Goal: Information Seeking & Learning: Learn about a topic

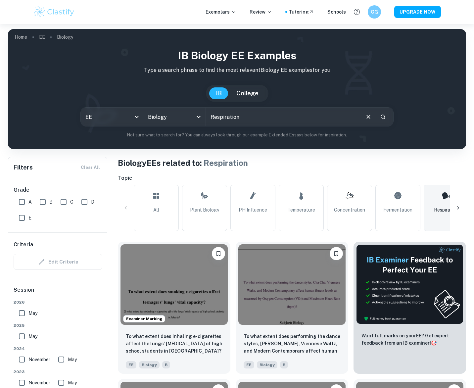
scroll to position [51, 0]
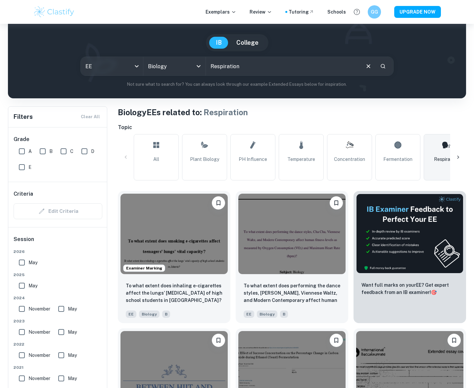
click at [19, 148] on input "A" at bounding box center [21, 151] width 13 height 13
checkbox input "true"
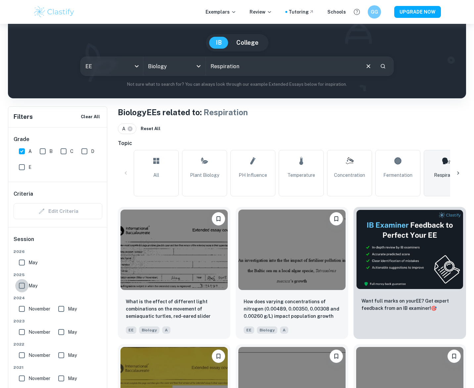
click at [21, 285] on input "May" at bounding box center [21, 285] width 13 height 13
checkbox input "true"
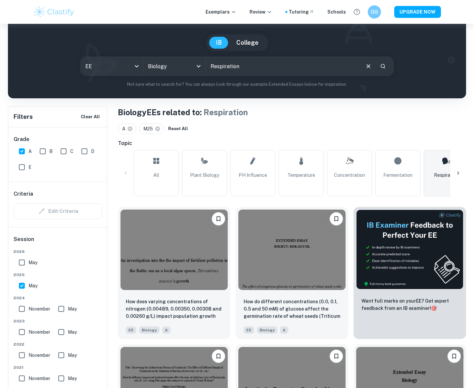
click at [23, 264] on input "May" at bounding box center [21, 262] width 13 height 13
checkbox input "true"
click at [294, 268] on img at bounding box center [291, 248] width 107 height 80
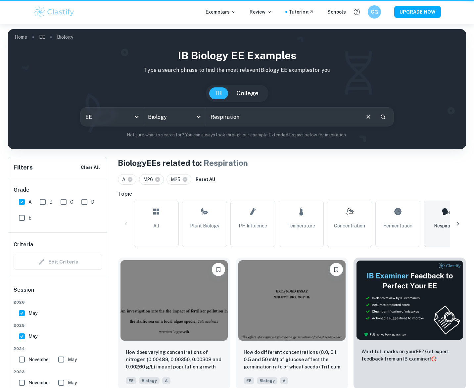
scroll to position [51, 0]
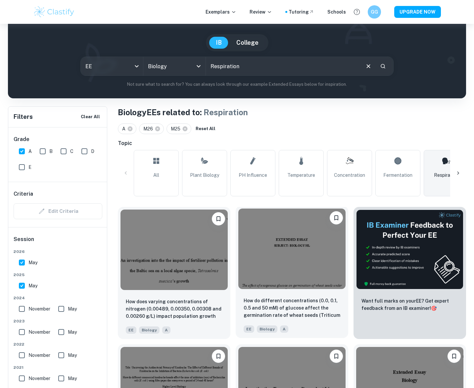
click at [292, 256] on img at bounding box center [291, 248] width 107 height 80
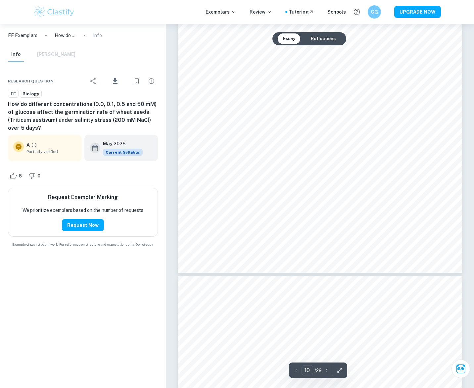
scroll to position [3947, 0]
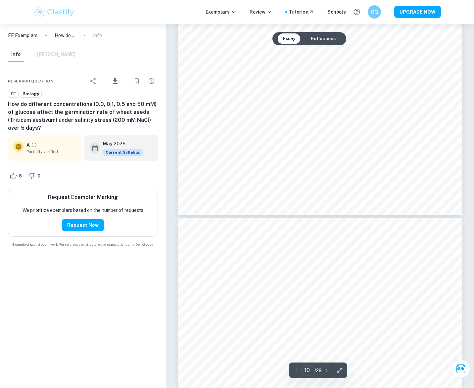
type input "11"
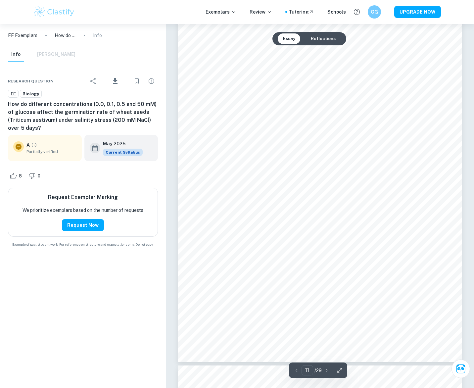
scroll to position [4334, 0]
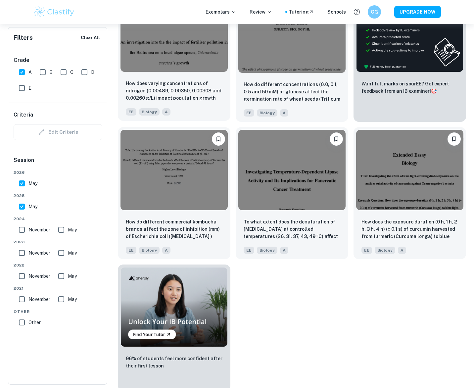
scroll to position [269, 0]
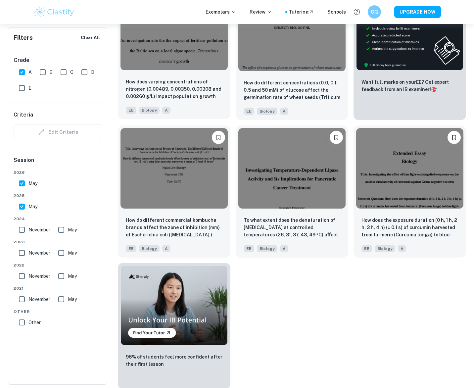
click at [172, 66] on img at bounding box center [173, 30] width 107 height 80
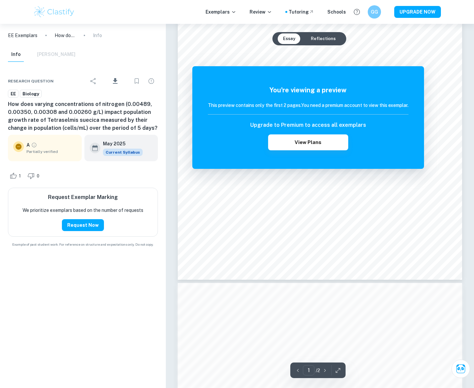
scroll to position [494, 0]
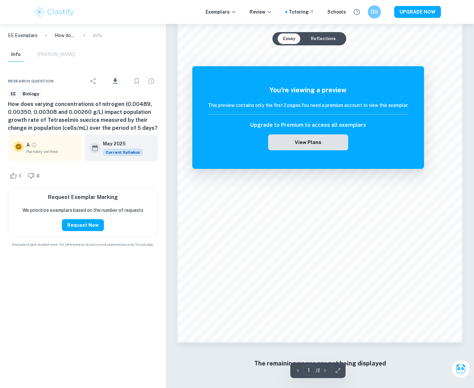
click at [319, 146] on button "View Plans" at bounding box center [308, 142] width 80 height 16
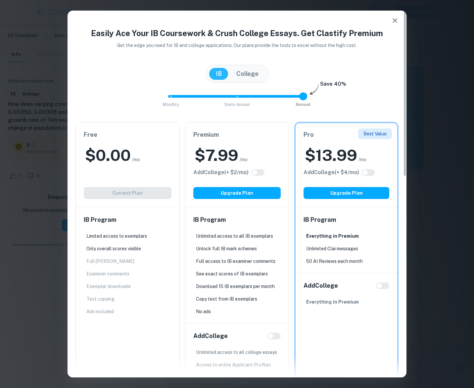
scroll to position [494, 0]
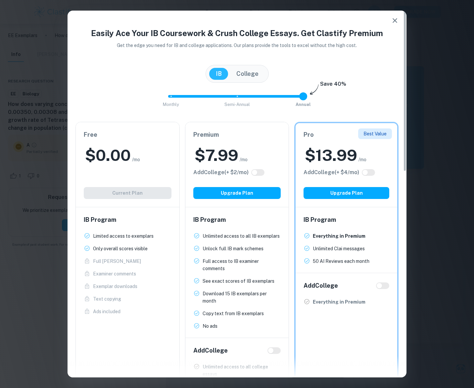
click at [398, 21] on icon "button" at bounding box center [395, 21] width 8 height 8
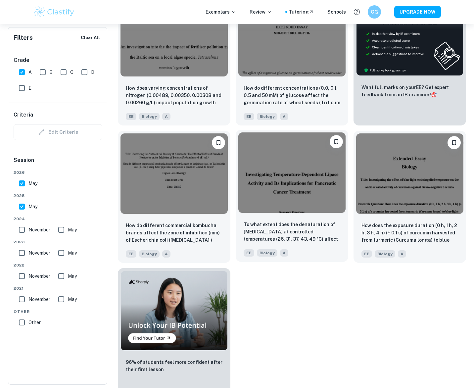
scroll to position [270, 0]
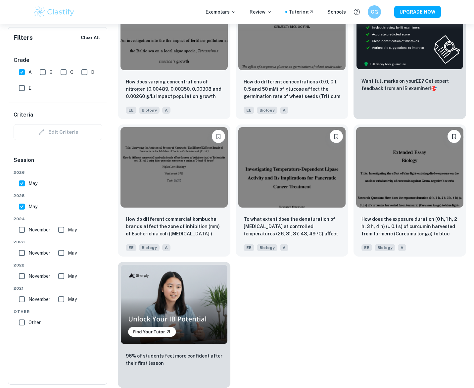
drag, startPoint x: 22, startPoint y: 228, endPoint x: 42, endPoint y: 229, distance: 20.9
click at [22, 228] on input "November" at bounding box center [21, 229] width 13 height 13
checkbox input "true"
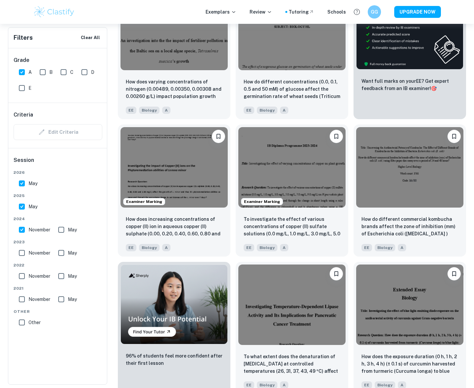
click at [69, 229] on span "May" at bounding box center [72, 229] width 9 height 7
click at [68, 229] on input "May" at bounding box center [61, 229] width 13 height 13
checkbox input "true"
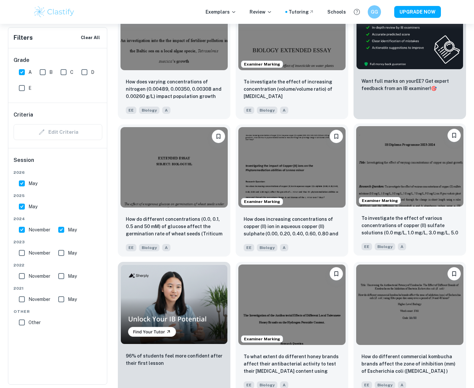
click at [401, 168] on img at bounding box center [409, 166] width 107 height 80
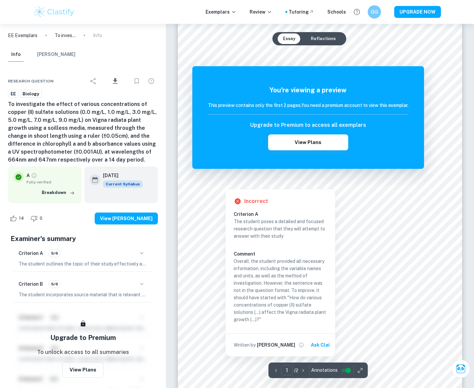
scroll to position [194, 0]
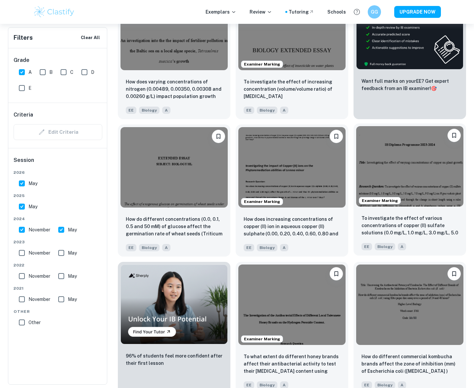
scroll to position [414, 0]
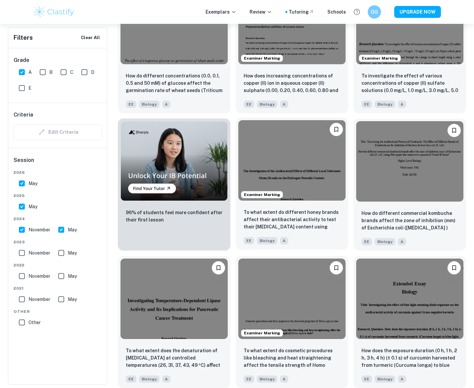
click at [315, 157] on img at bounding box center [291, 160] width 107 height 80
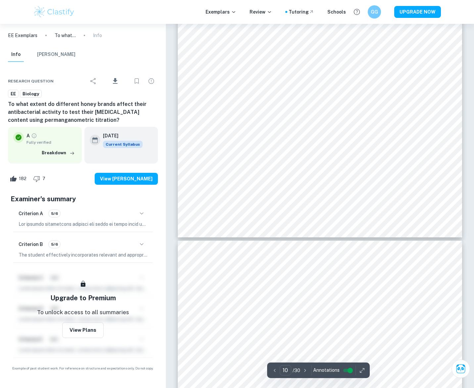
scroll to position [3580, 0]
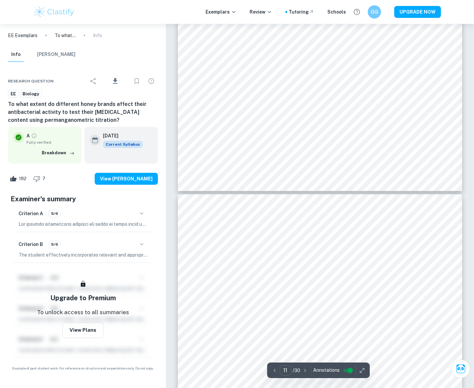
type input "12"
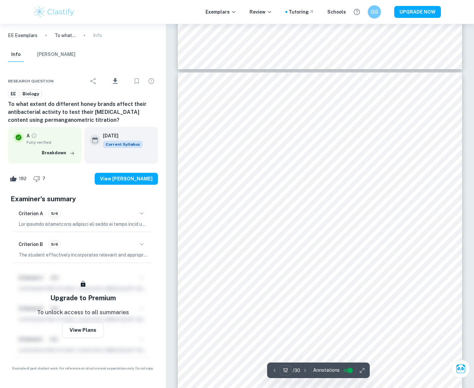
scroll to position [4168, 0]
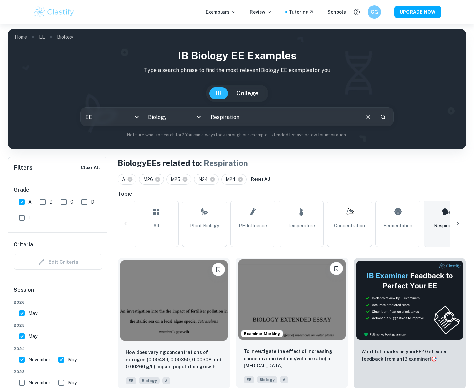
click at [293, 289] on img at bounding box center [291, 299] width 107 height 80
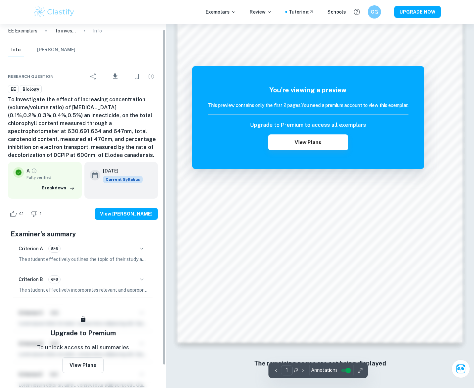
scroll to position [6, 0]
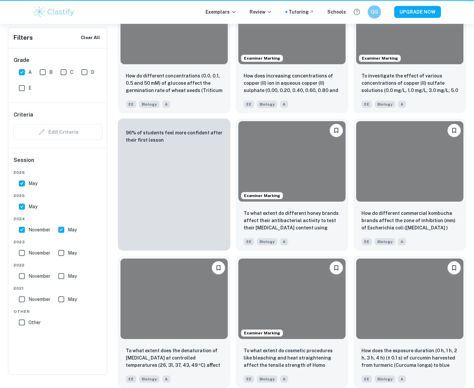
scroll to position [0, 0]
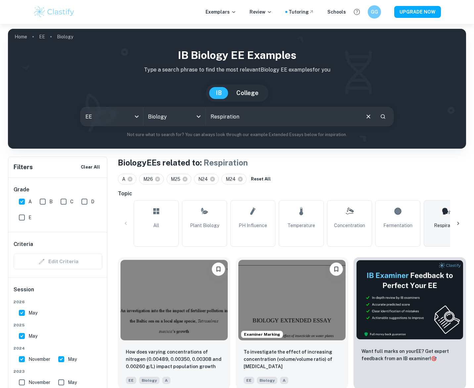
drag, startPoint x: 20, startPoint y: 361, endPoint x: 35, endPoint y: 359, distance: 16.0
click at [20, 361] on input "November" at bounding box center [21, 358] width 13 height 13
checkbox input "false"
click at [62, 358] on input "May" at bounding box center [61, 358] width 13 height 13
checkbox input "false"
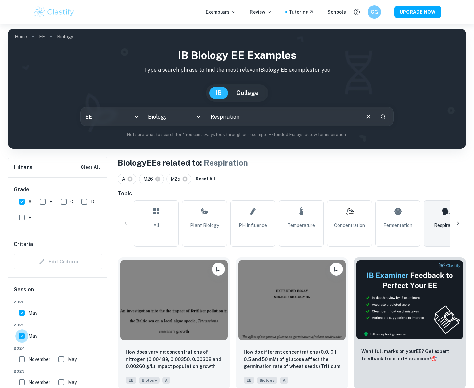
scroll to position [2, 0]
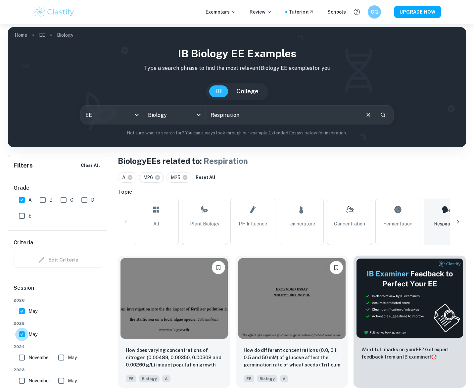
click at [22, 337] on input "May" at bounding box center [21, 334] width 13 height 13
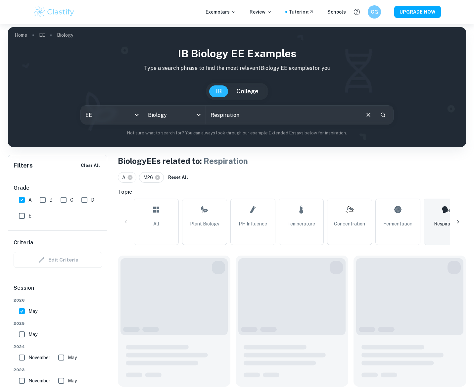
scroll to position [0, 0]
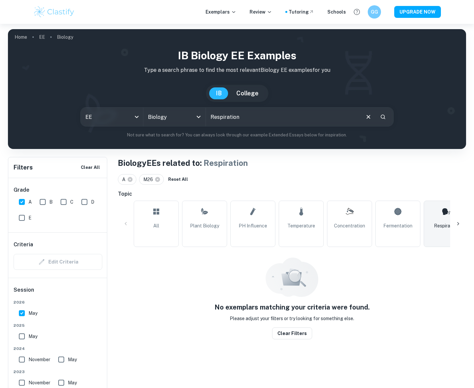
drag, startPoint x: 19, startPoint y: 336, endPoint x: 23, endPoint y: 330, distance: 7.4
click at [20, 336] on input "May" at bounding box center [21, 336] width 13 height 13
checkbox input "true"
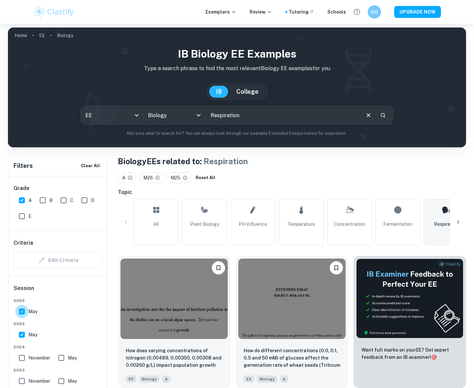
click at [23, 313] on input "May" at bounding box center [21, 311] width 13 height 13
checkbox input "false"
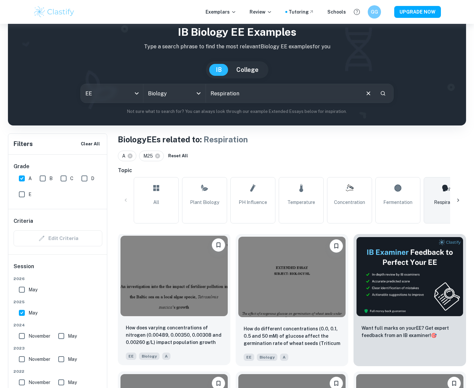
click at [191, 307] on img at bounding box center [173, 276] width 107 height 80
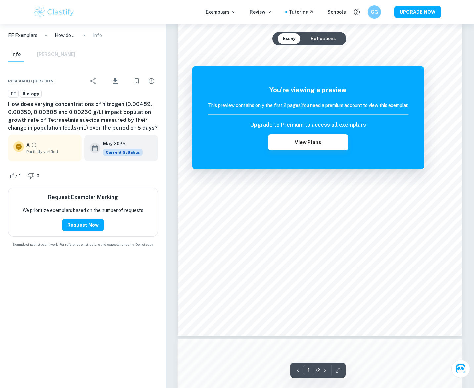
scroll to position [192, 0]
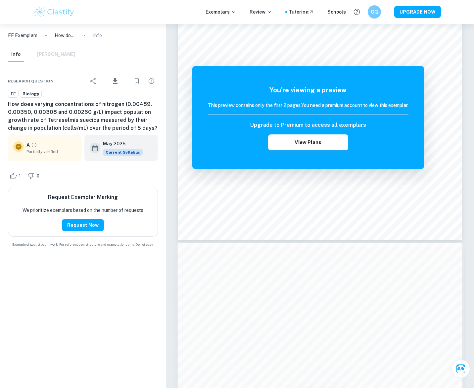
scroll to position [23, 0]
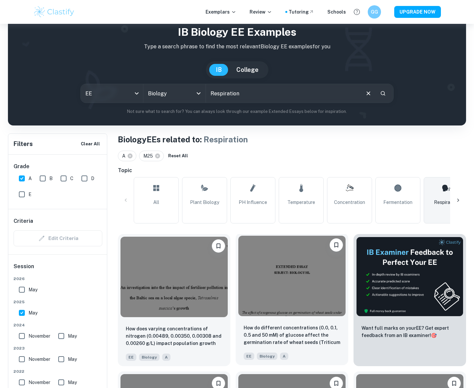
click at [289, 251] on img at bounding box center [291, 276] width 107 height 80
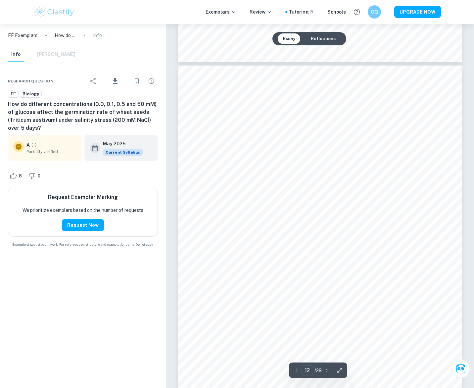
scroll to position [4562, 0]
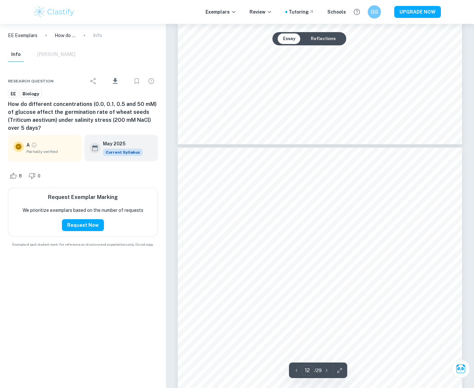
type input "11"
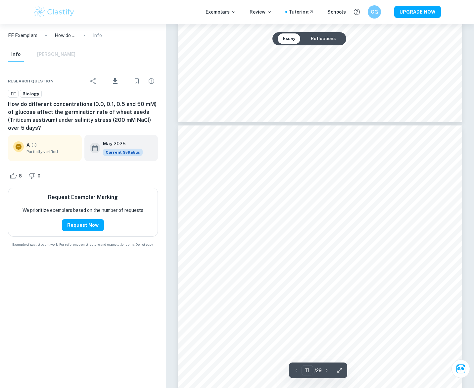
scroll to position [4096, 0]
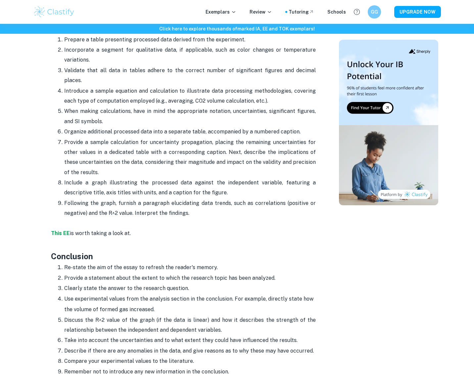
scroll to position [1293, 0]
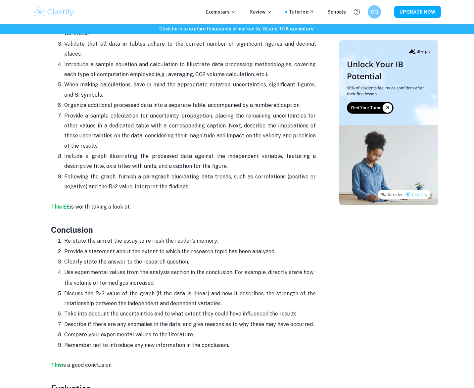
click at [61, 204] on strong "This EE" at bounding box center [60, 207] width 19 height 6
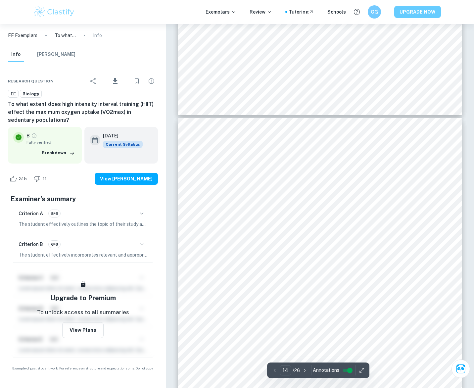
scroll to position [5198, 0]
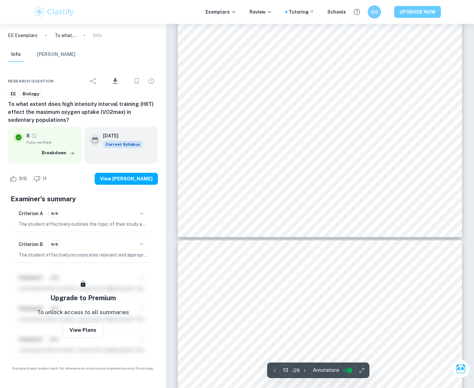
type input "14"
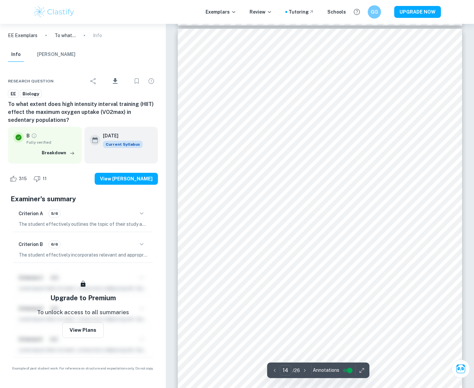
scroll to position [5370, 0]
